Goal: Use online tool/utility: Utilize a website feature to perform a specific function

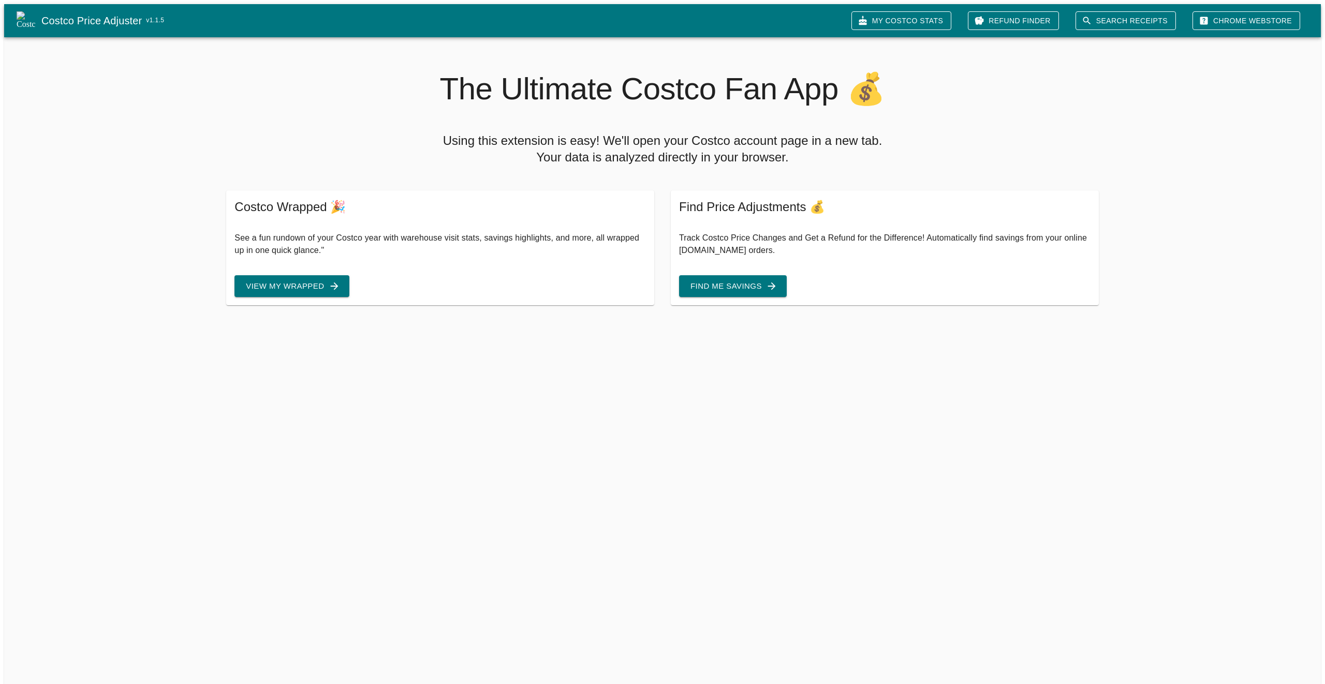
click at [703, 281] on button "Find Me Savings" at bounding box center [733, 286] width 108 height 22
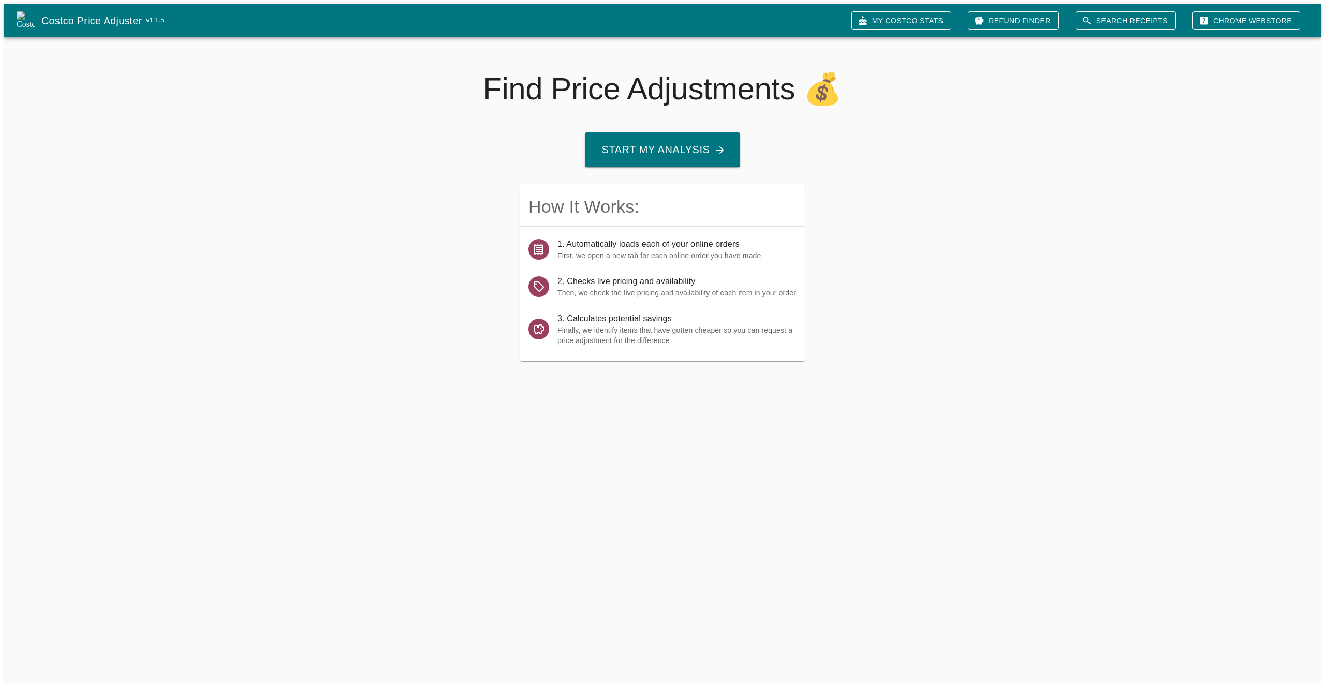
click at [658, 140] on button "Start My Analysis" at bounding box center [662, 150] width 155 height 35
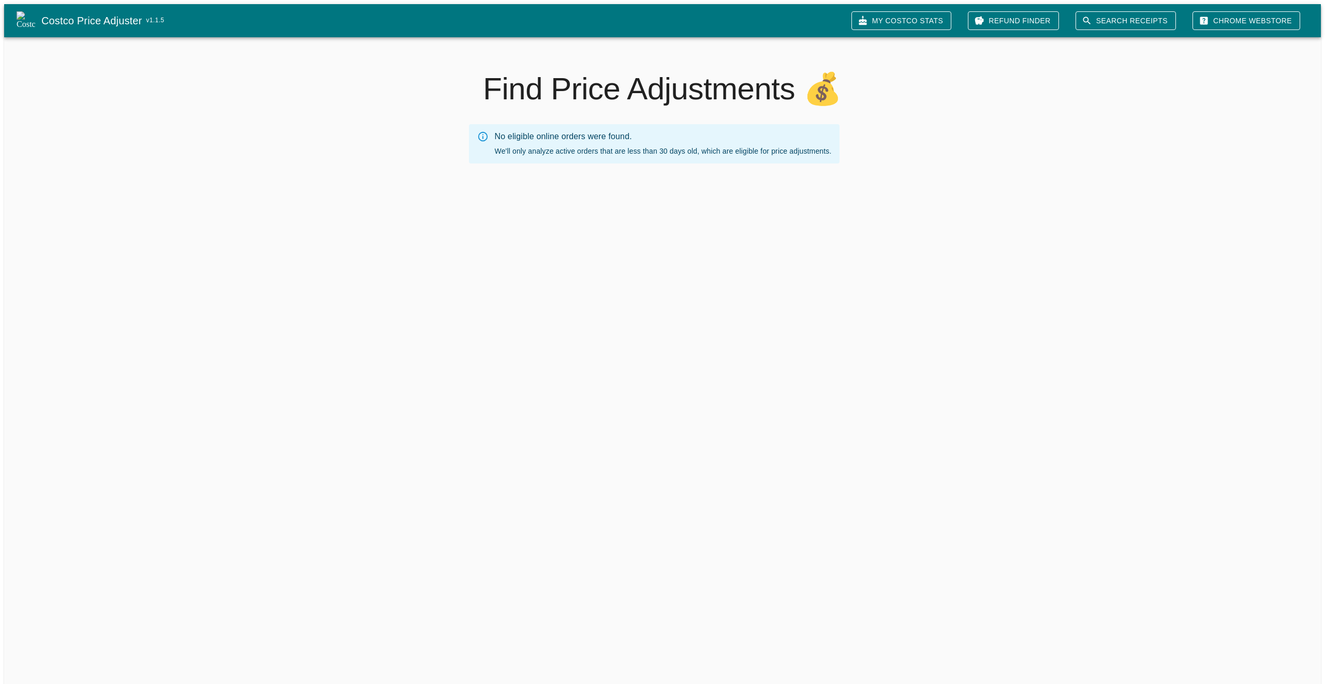
click at [947, 20] on link "My Costco Stats" at bounding box center [901, 20] width 100 height 19
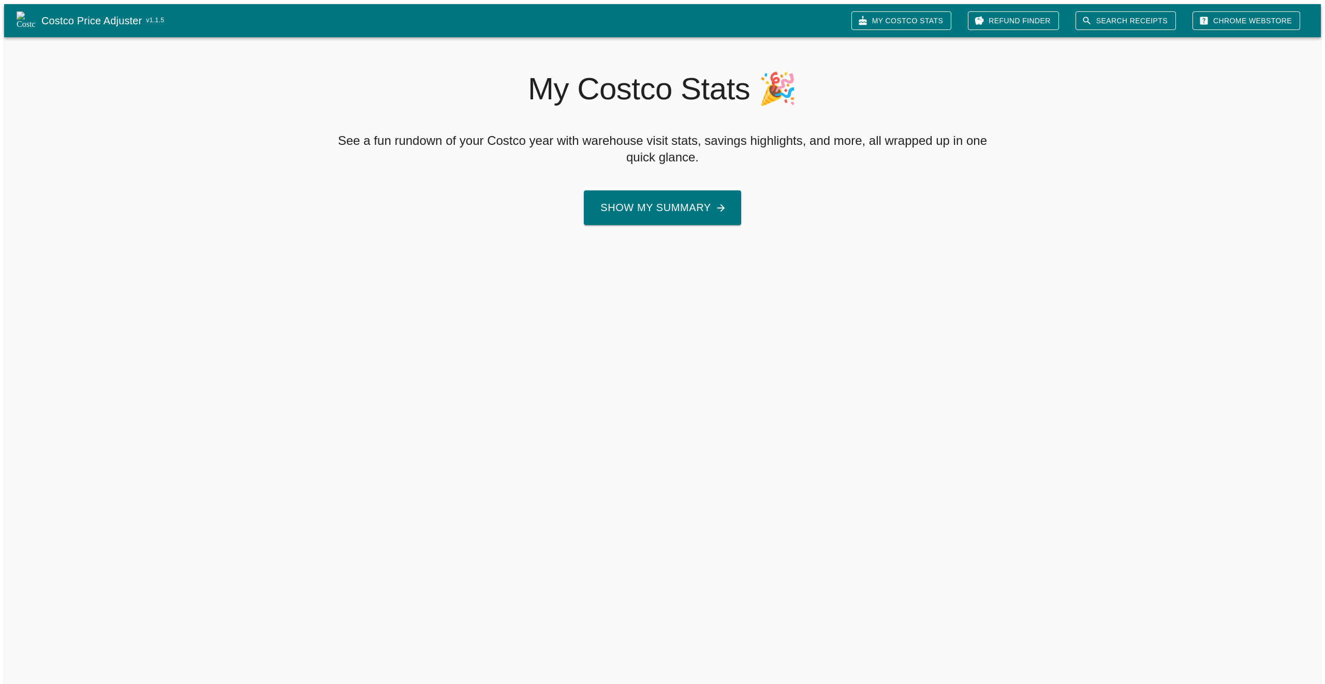
click at [681, 201] on button "Show My Summary" at bounding box center [662, 207] width 157 height 35
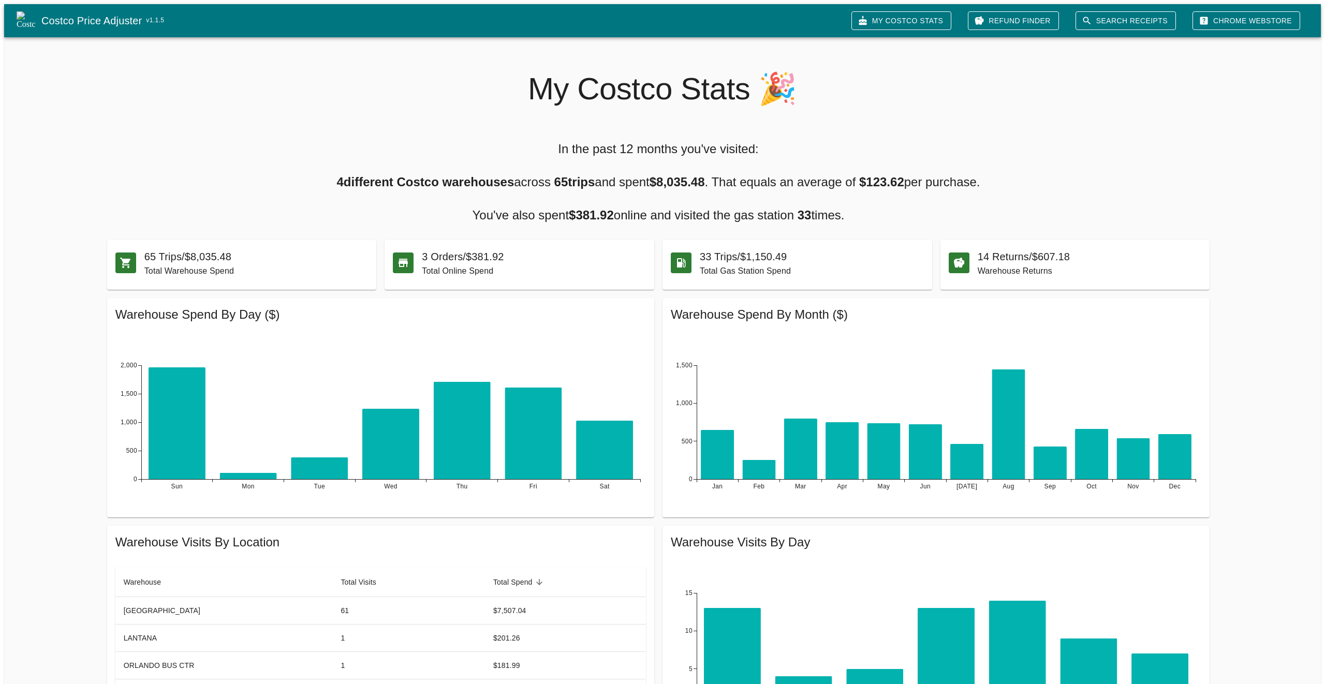
click at [1053, 20] on link "Refund Finder" at bounding box center [1013, 20] width 91 height 19
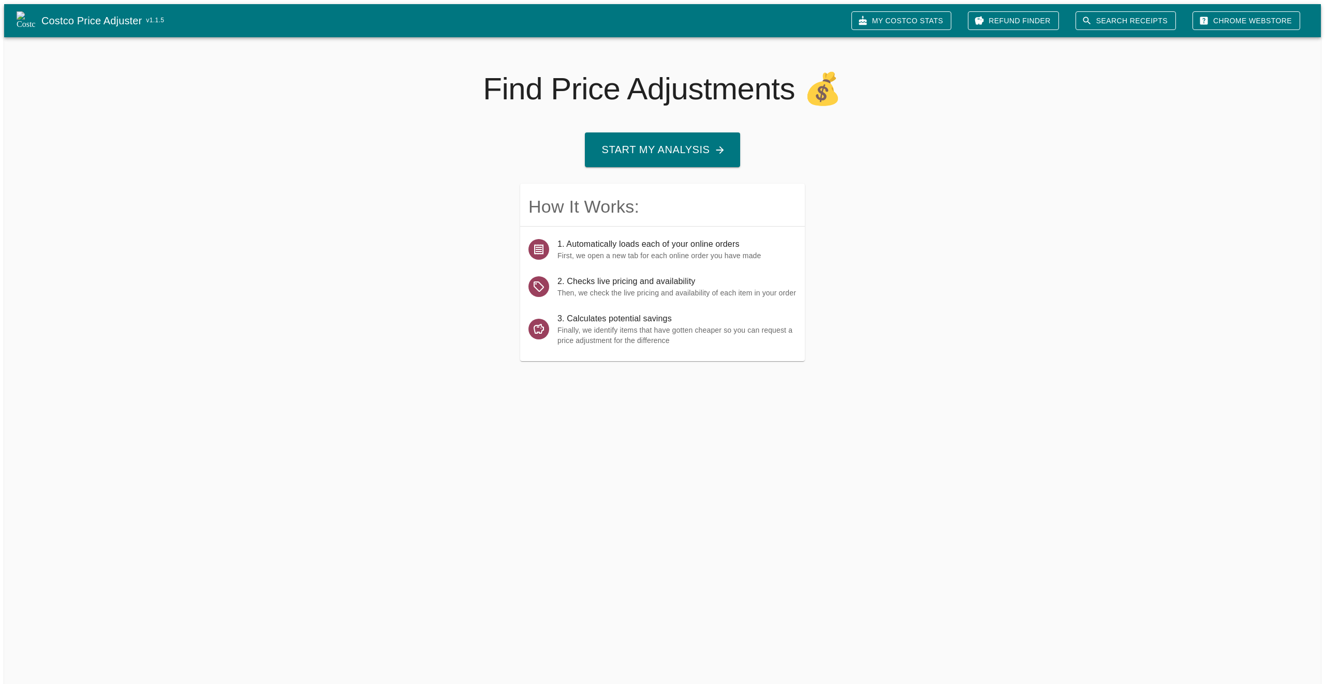
click at [695, 154] on button "Start My Analysis" at bounding box center [662, 150] width 155 height 35
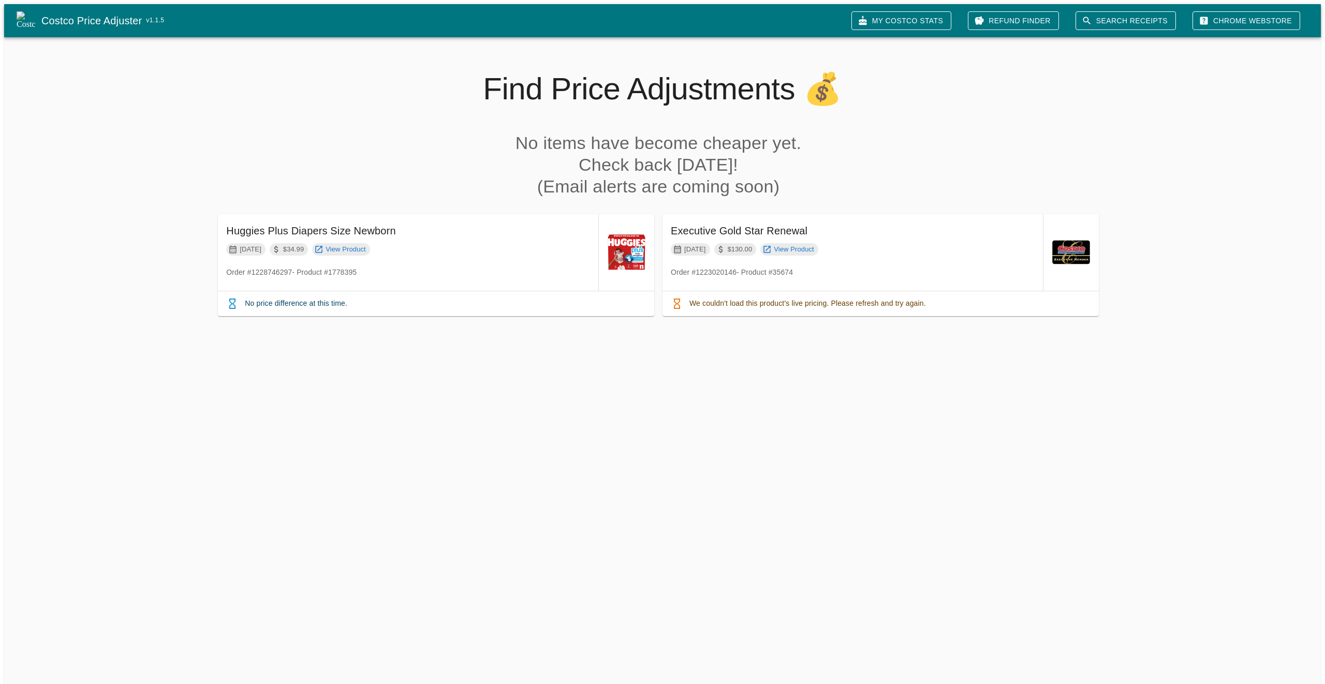
click at [922, 14] on link "My Costco Stats" at bounding box center [901, 20] width 100 height 19
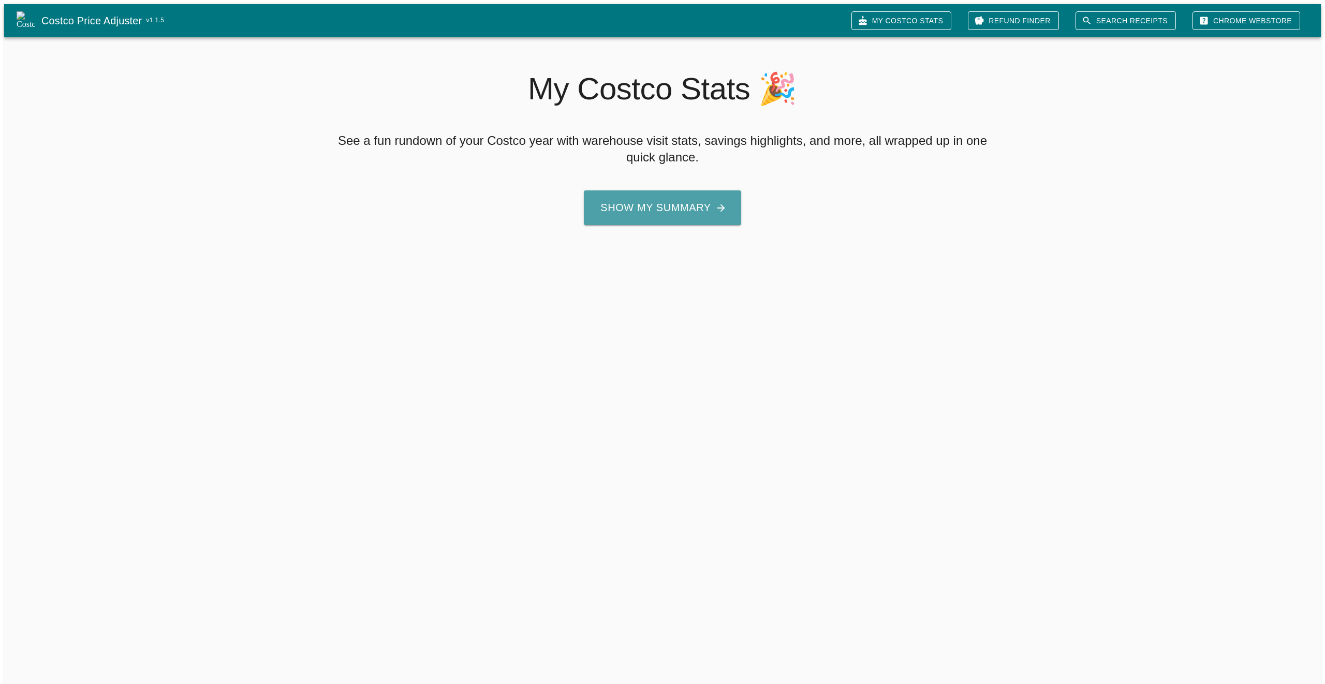
click at [665, 204] on button "Show My Summary" at bounding box center [662, 207] width 157 height 35
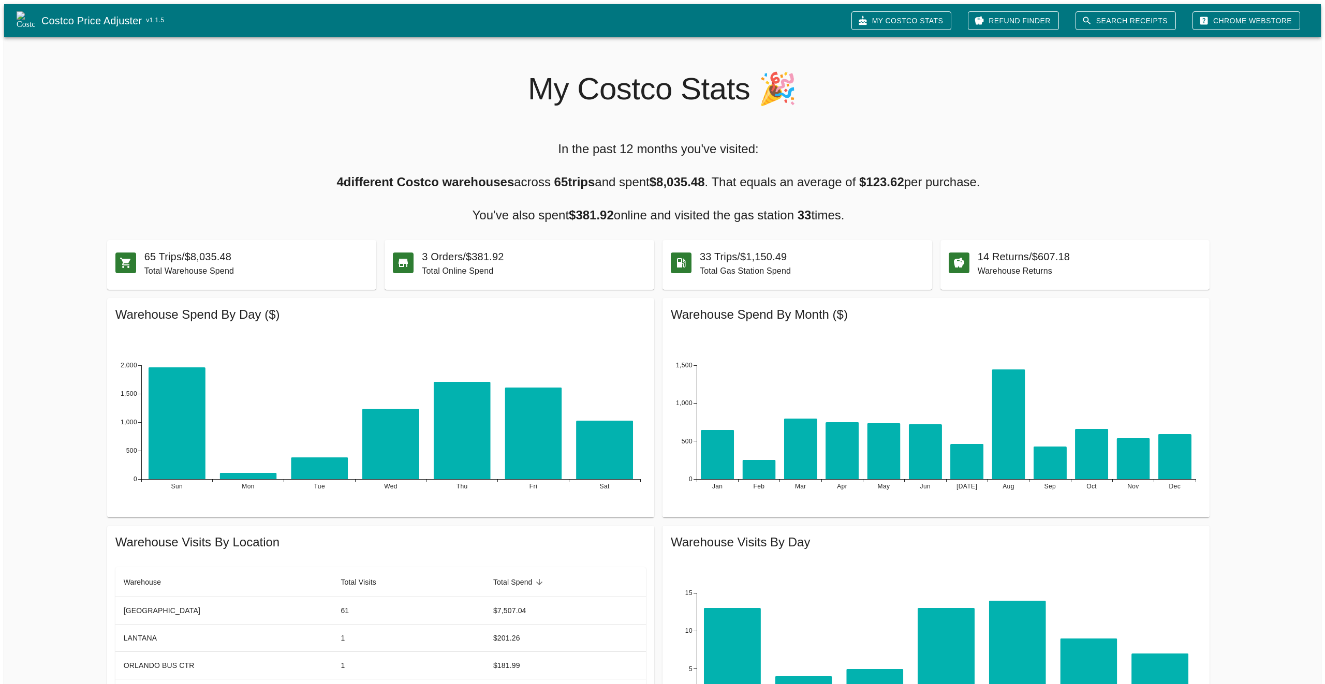
scroll to position [99, 0]
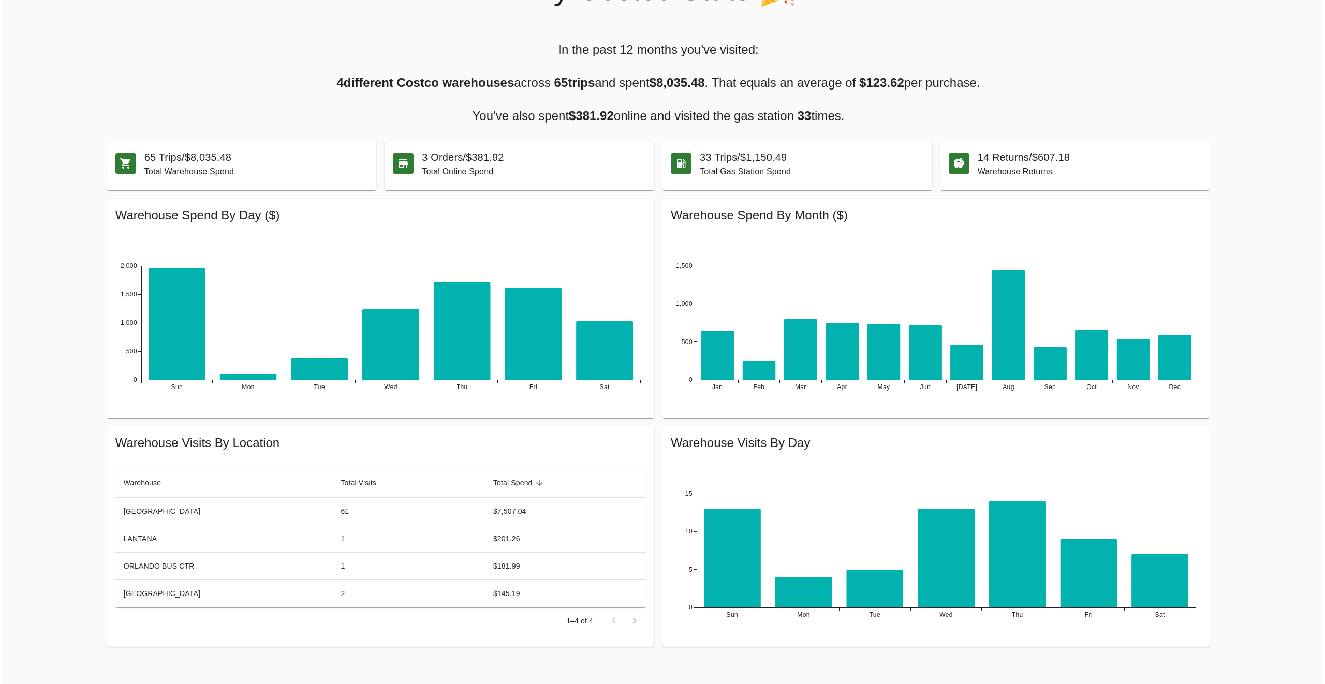
click at [1004, 168] on p "Warehouse Returns" at bounding box center [1090, 172] width 224 height 12
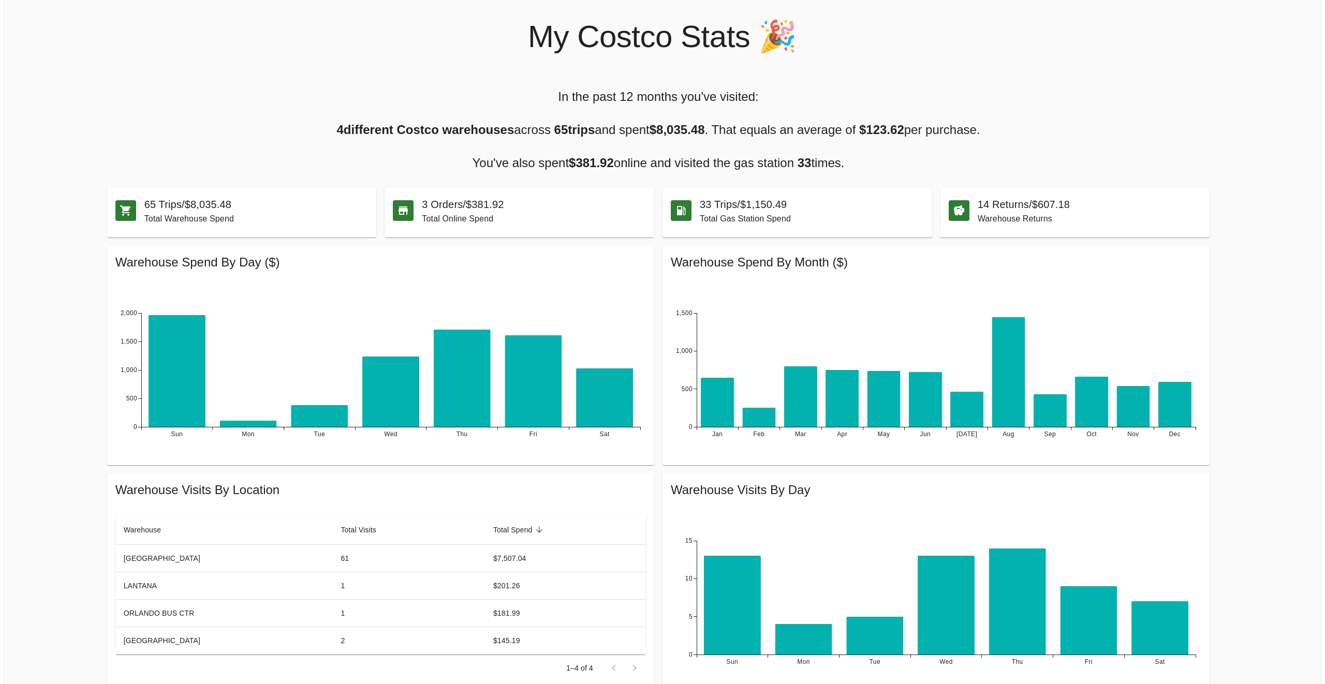
scroll to position [0, 0]
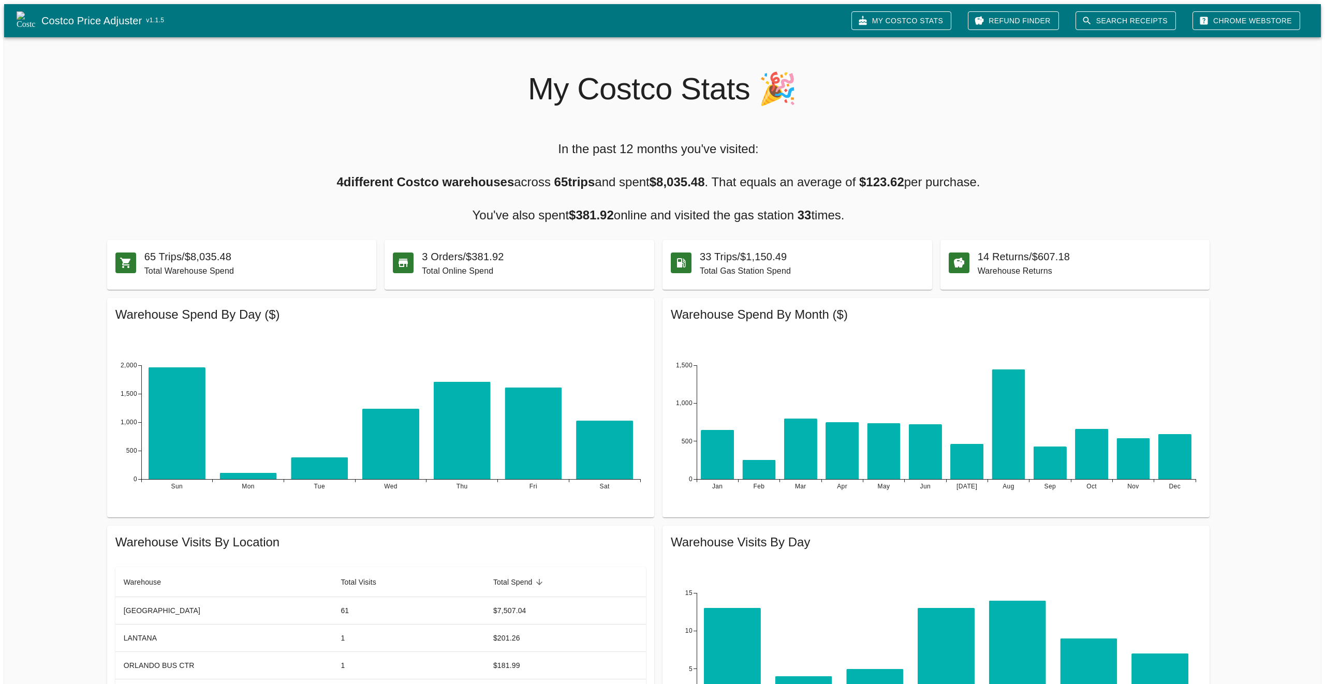
click at [1028, 16] on link "Refund Finder" at bounding box center [1013, 20] width 91 height 19
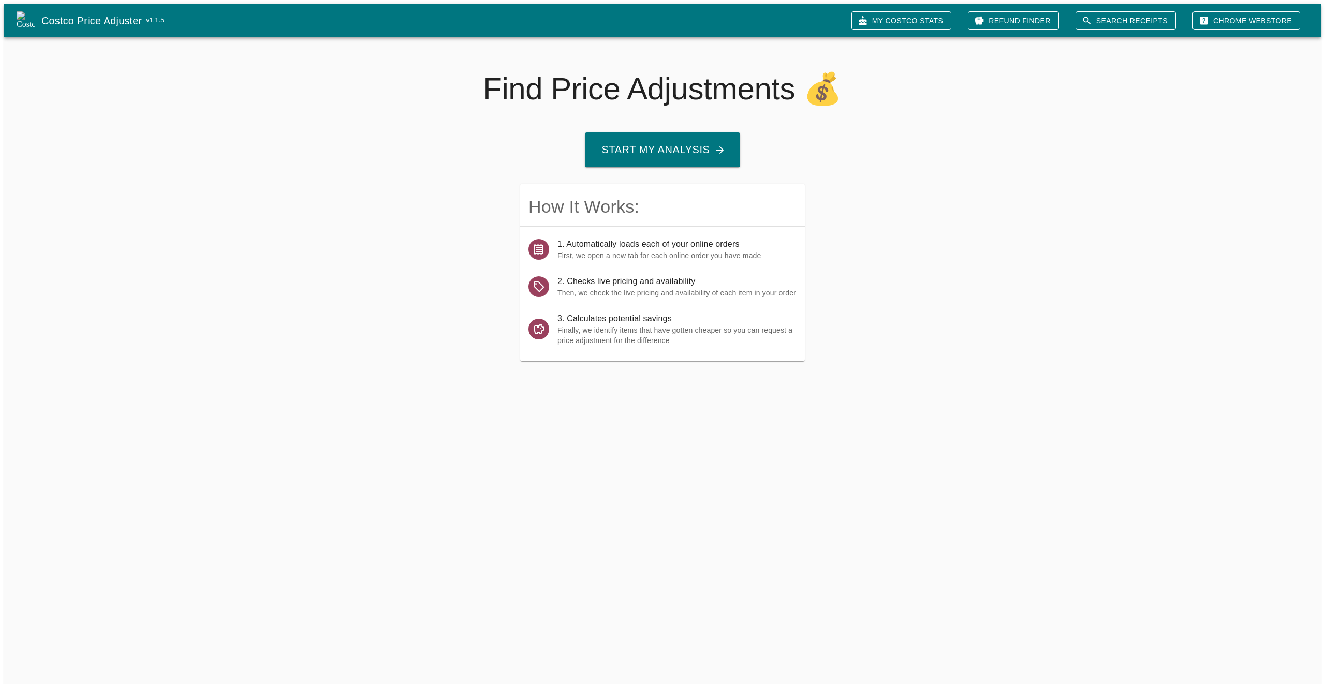
click at [703, 148] on button "Start My Analysis" at bounding box center [662, 150] width 155 height 35
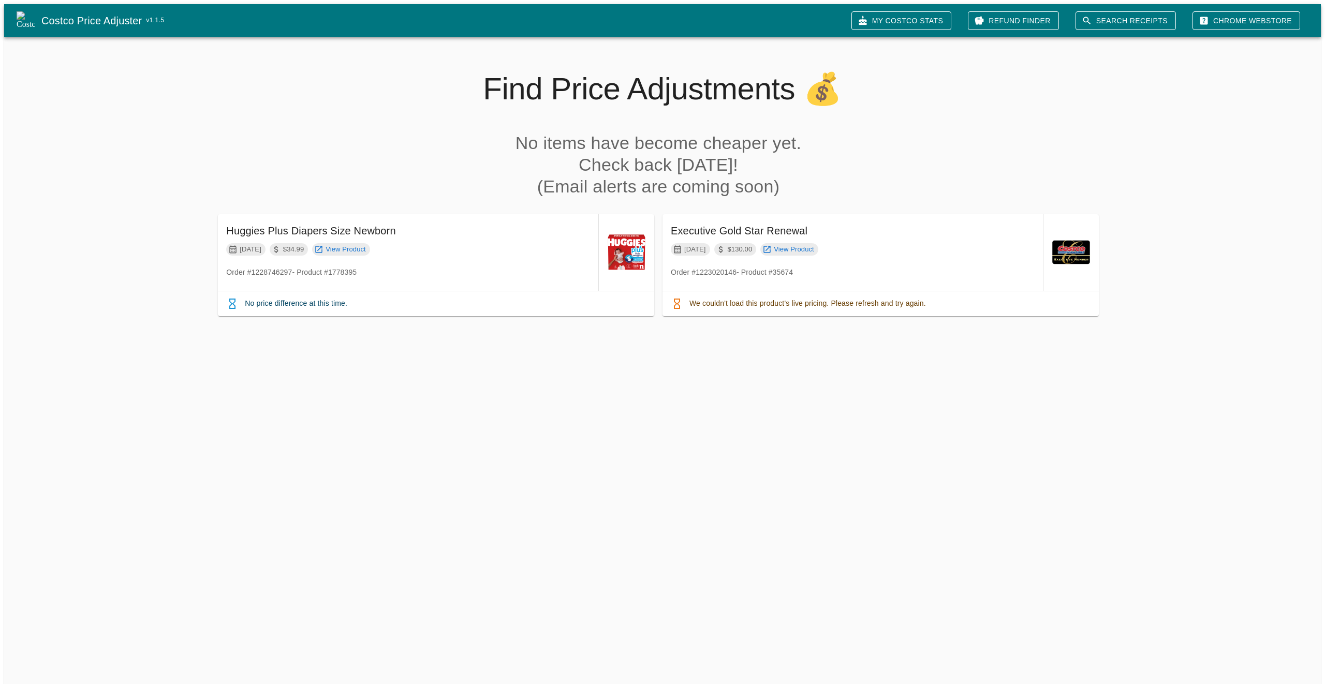
click at [1208, 17] on icon at bounding box center [1204, 21] width 8 height 8
